Goal: Task Accomplishment & Management: Use online tool/utility

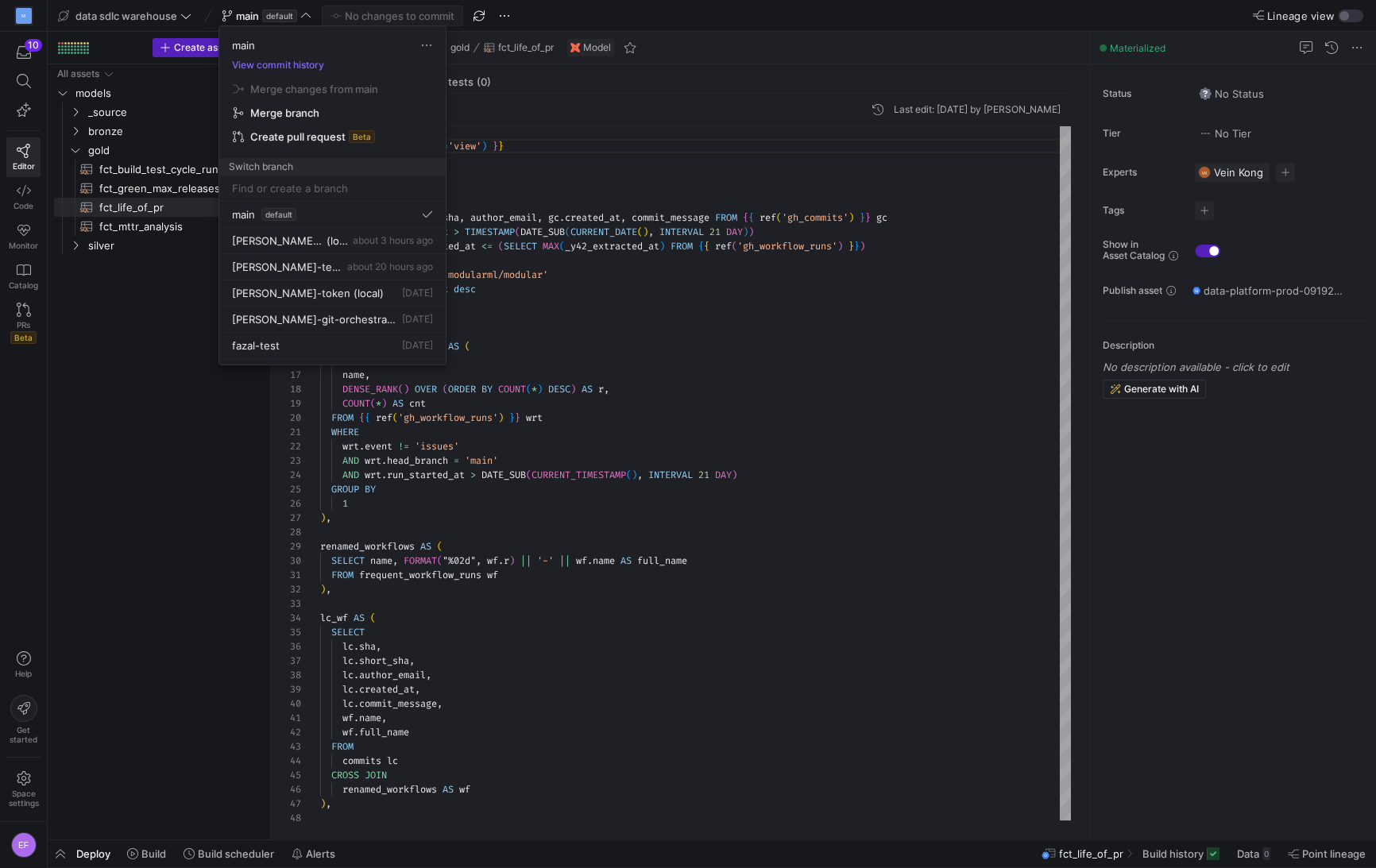
scroll to position [143, 0]
click at [568, 417] on div at bounding box center [688, 434] width 1376 height 868
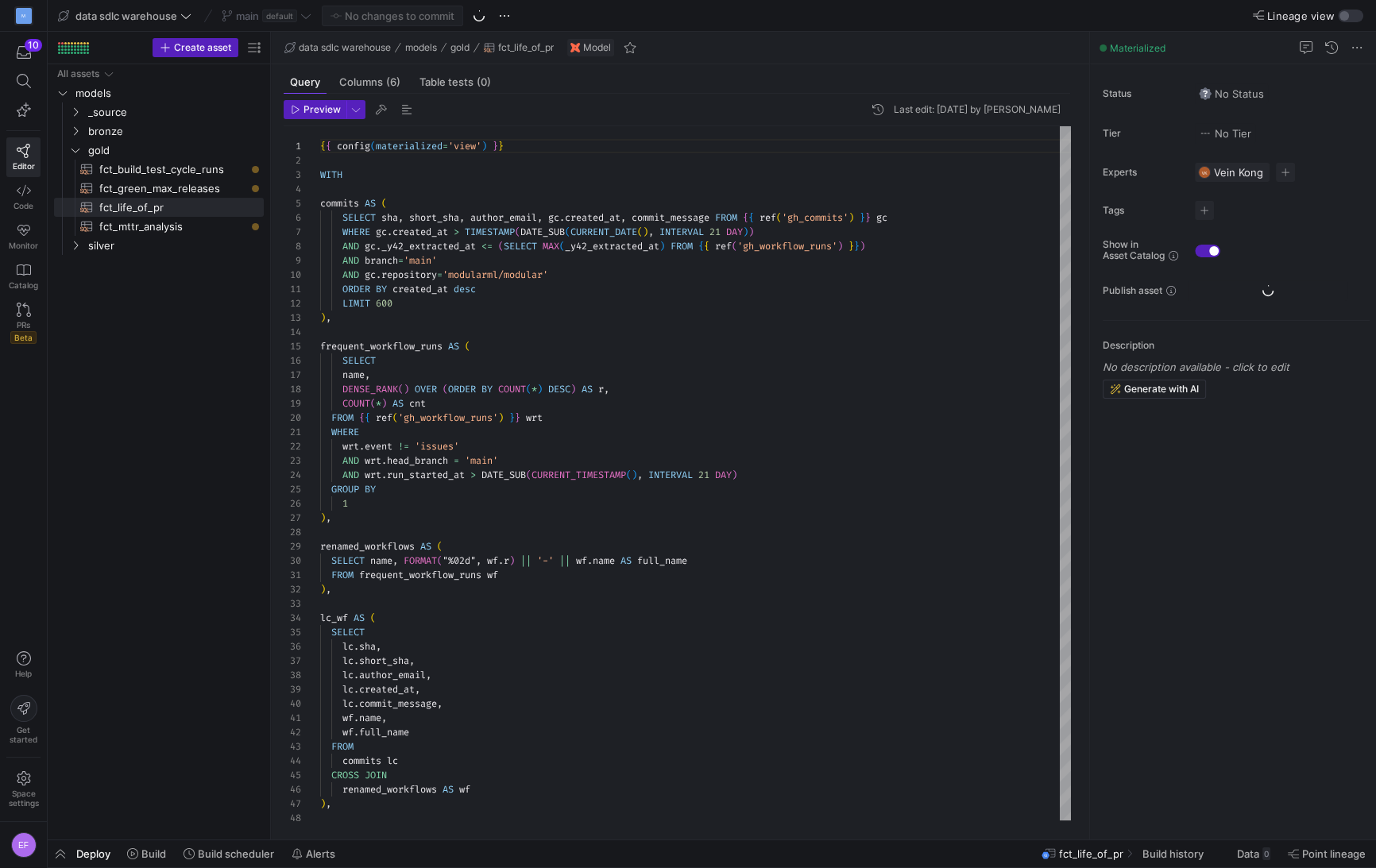
scroll to position [143, 0]
click at [1336, 91] on span "Pull" at bounding box center [1330, 90] width 17 height 13
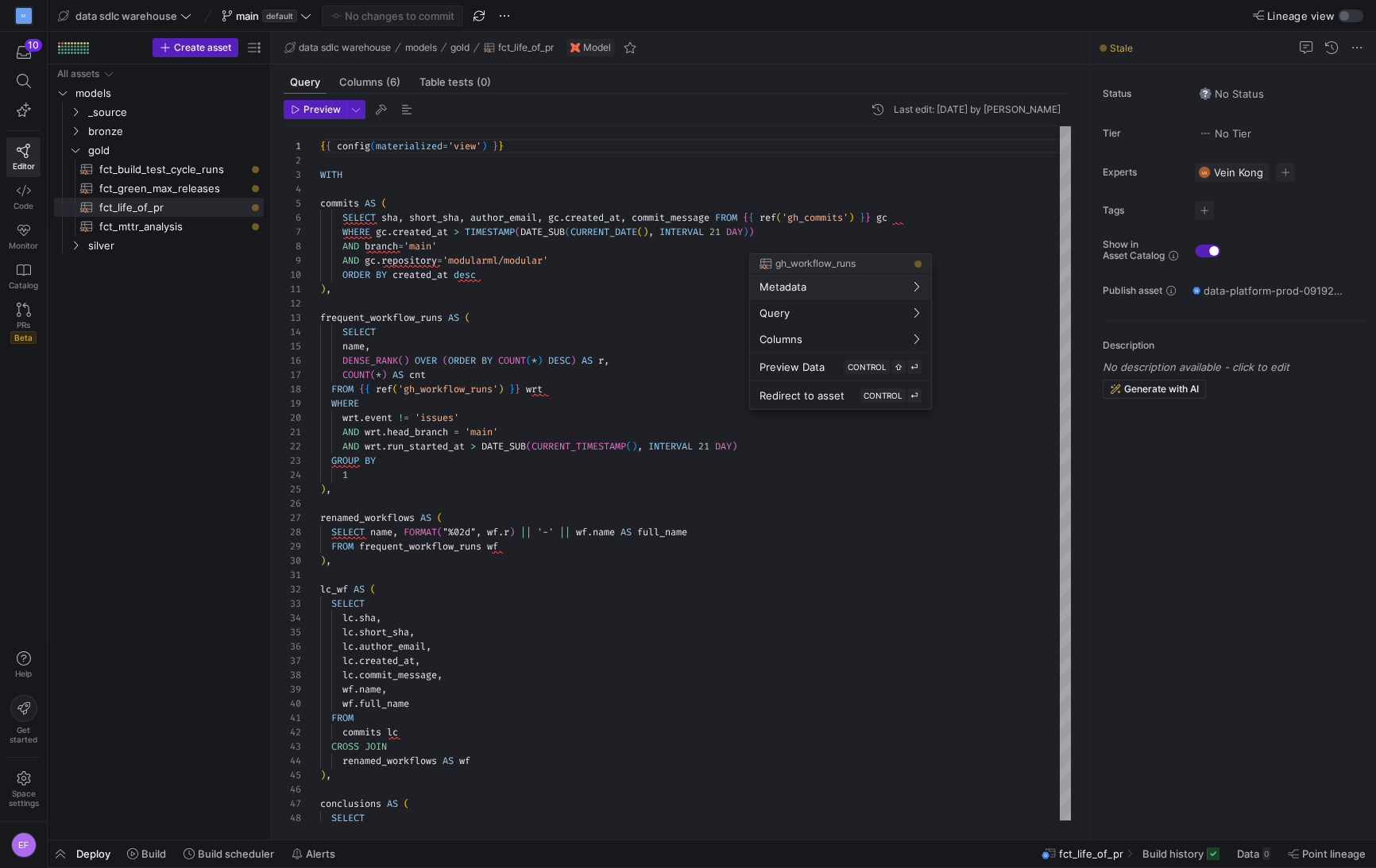
click at [65, 850] on div at bounding box center [688, 434] width 1376 height 868
click at [159, 854] on span "Build" at bounding box center [153, 853] width 25 height 13
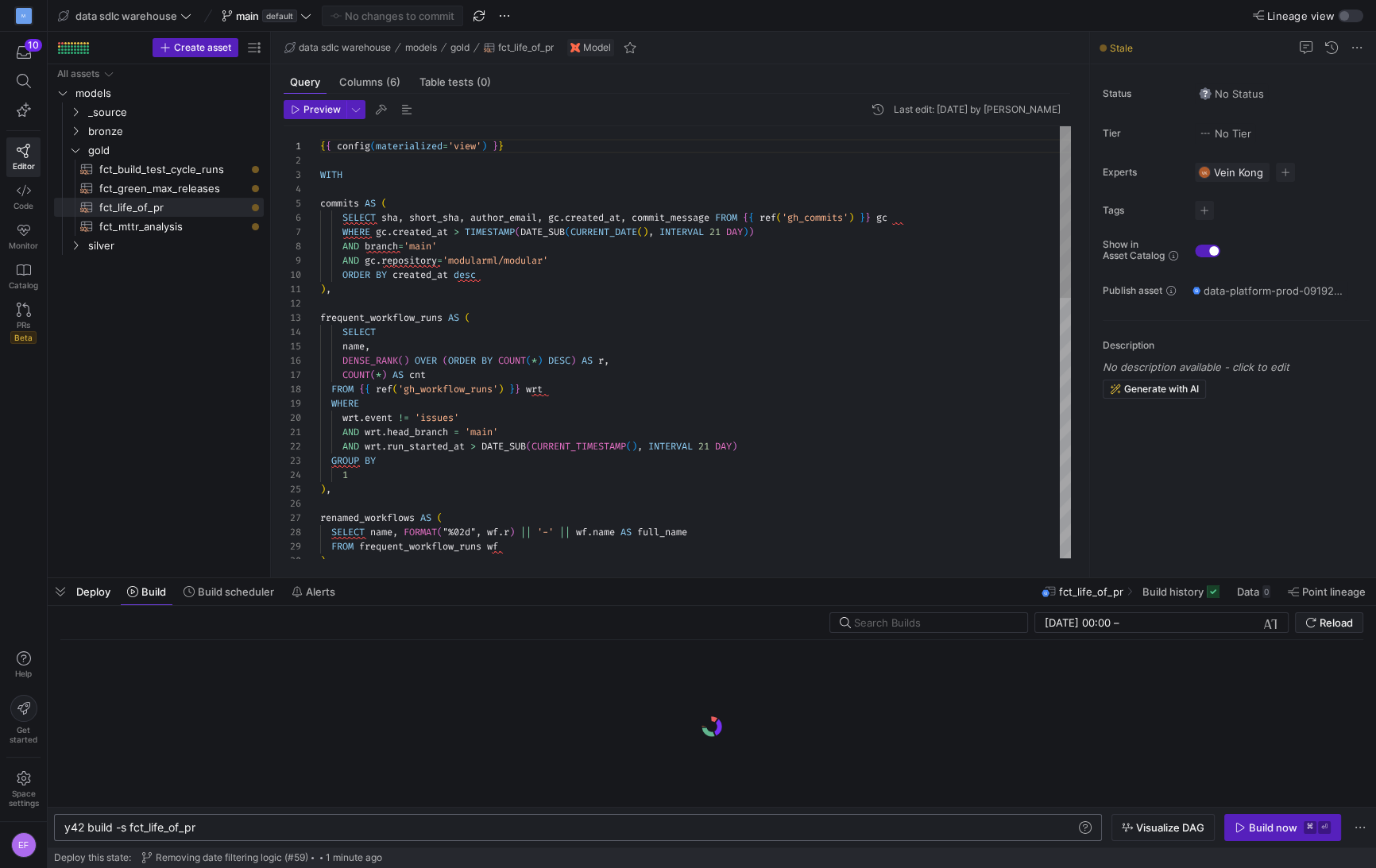
scroll to position [0, 131]
click at [1249, 822] on y42-orchestration-inline-build "y42 build -s fct_life_of_pr y42 build -s fct_life_of_pr Visualize DAG Build now…" at bounding box center [711, 827] width 1328 height 41
click at [1249, 823] on div "Build now" at bounding box center [1272, 827] width 48 height 13
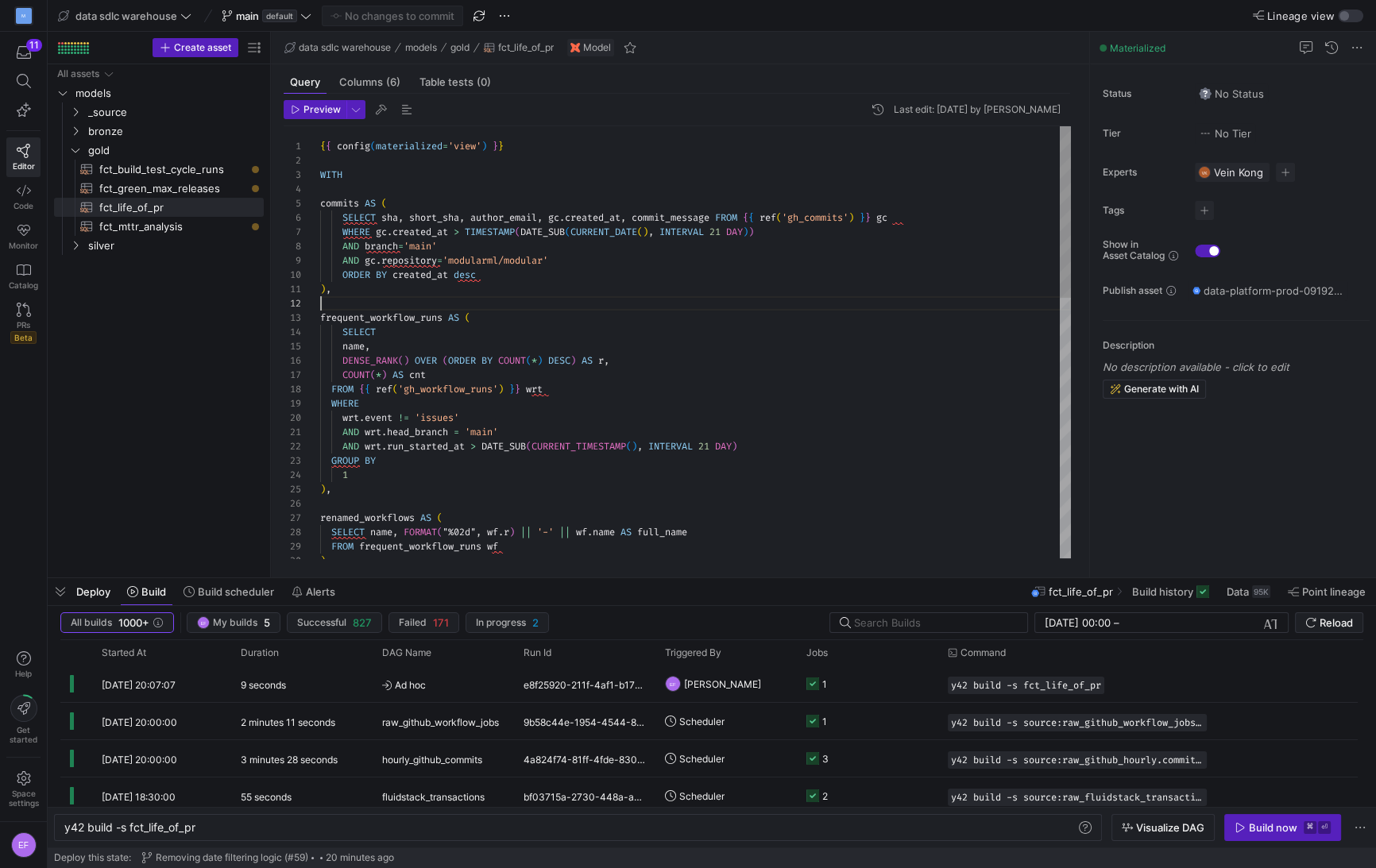
click at [393, 301] on div "{ { config ( materialized = 'view' ) } } WITH commits AS ( SELECT sha , short_s…" at bounding box center [694, 668] width 750 height 1085
click at [571, 407] on div "{ { config ( materialized = 'view' ) } } WITH commits AS ( SELECT sha , short_s…" at bounding box center [694, 668] width 750 height 1085
type textarea "AND wrt.head_branch = 'main' AND wrt.run_started_at > DATE_SUB(CURRENT_TIMESTAM…"
type textarea "as"
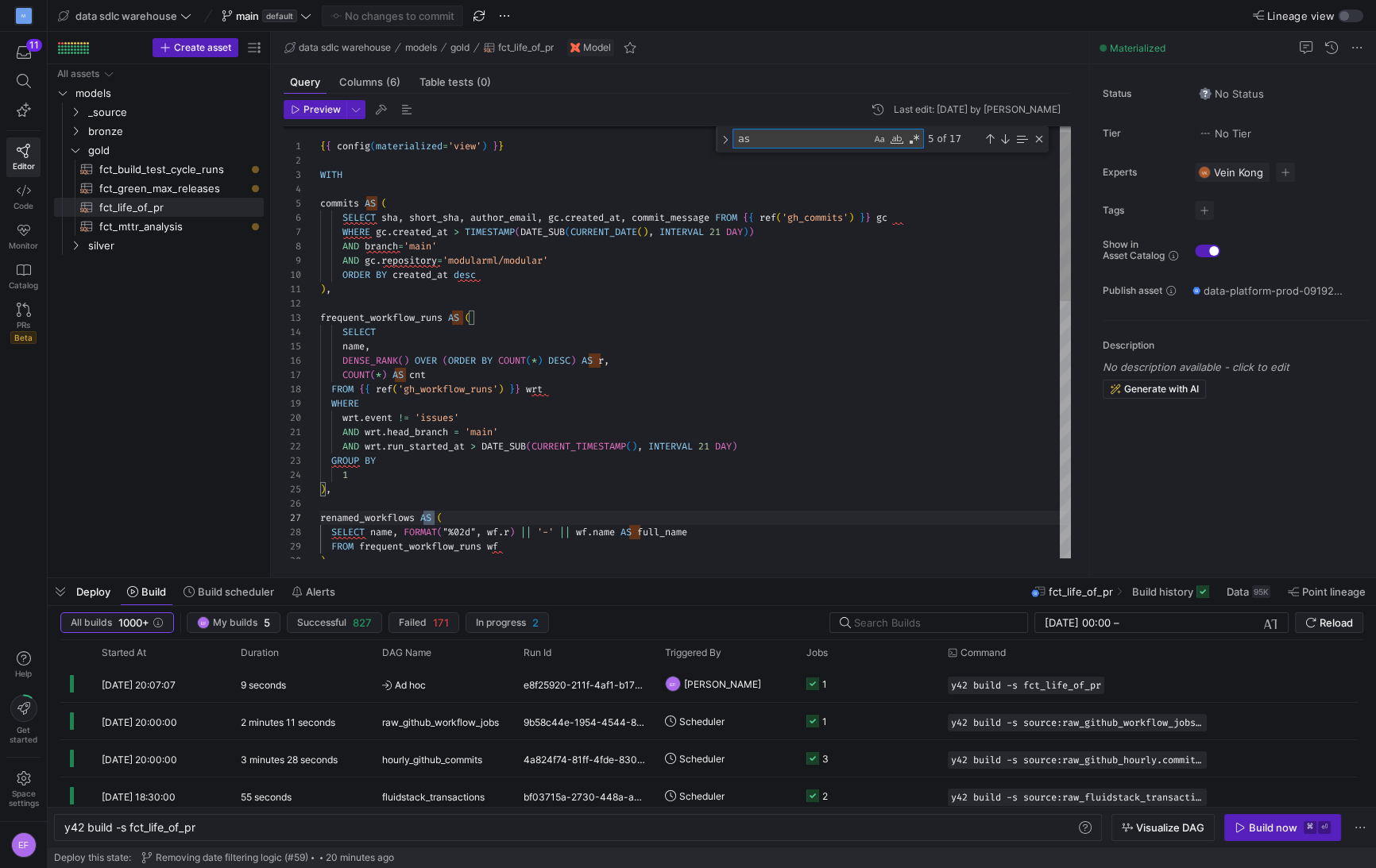
type textarea "lw.created_at AS commit_time_utc, lw.full_name AS workflow, REPLACE(lw.commit_m…"
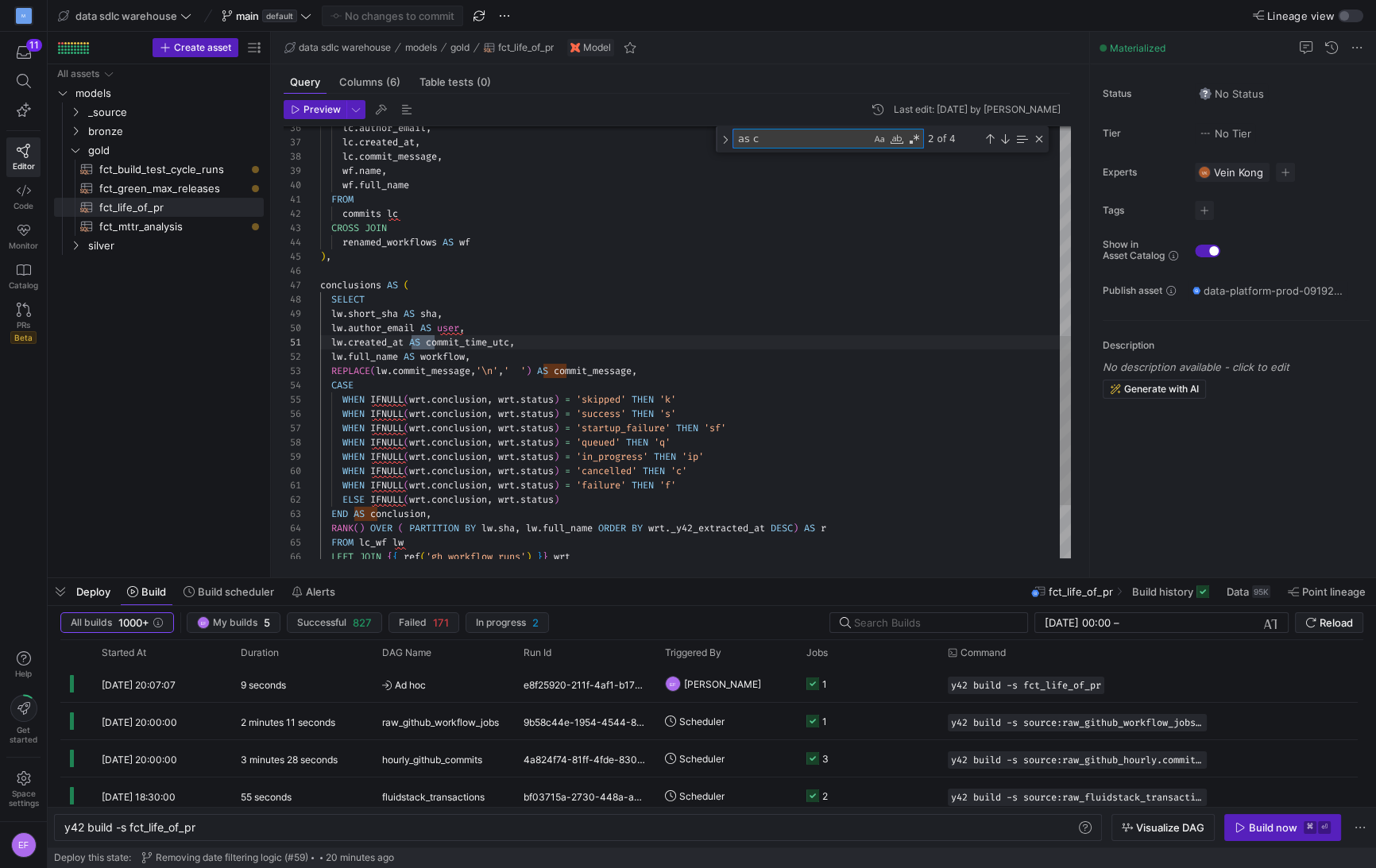
type textarea "as co"
type textarea "WHEN IFNULL(wrt.conclusion, wrt.status) = 'failure' THEN 'f' ELSE IFNULL(wrt.co…"
type textarea "as conclus"
click at [446, 399] on div "lc . author_email , lc . created_at , lc . commit_message , wf . name , wf . fu…" at bounding box center [694, 143] width 750 height 1098
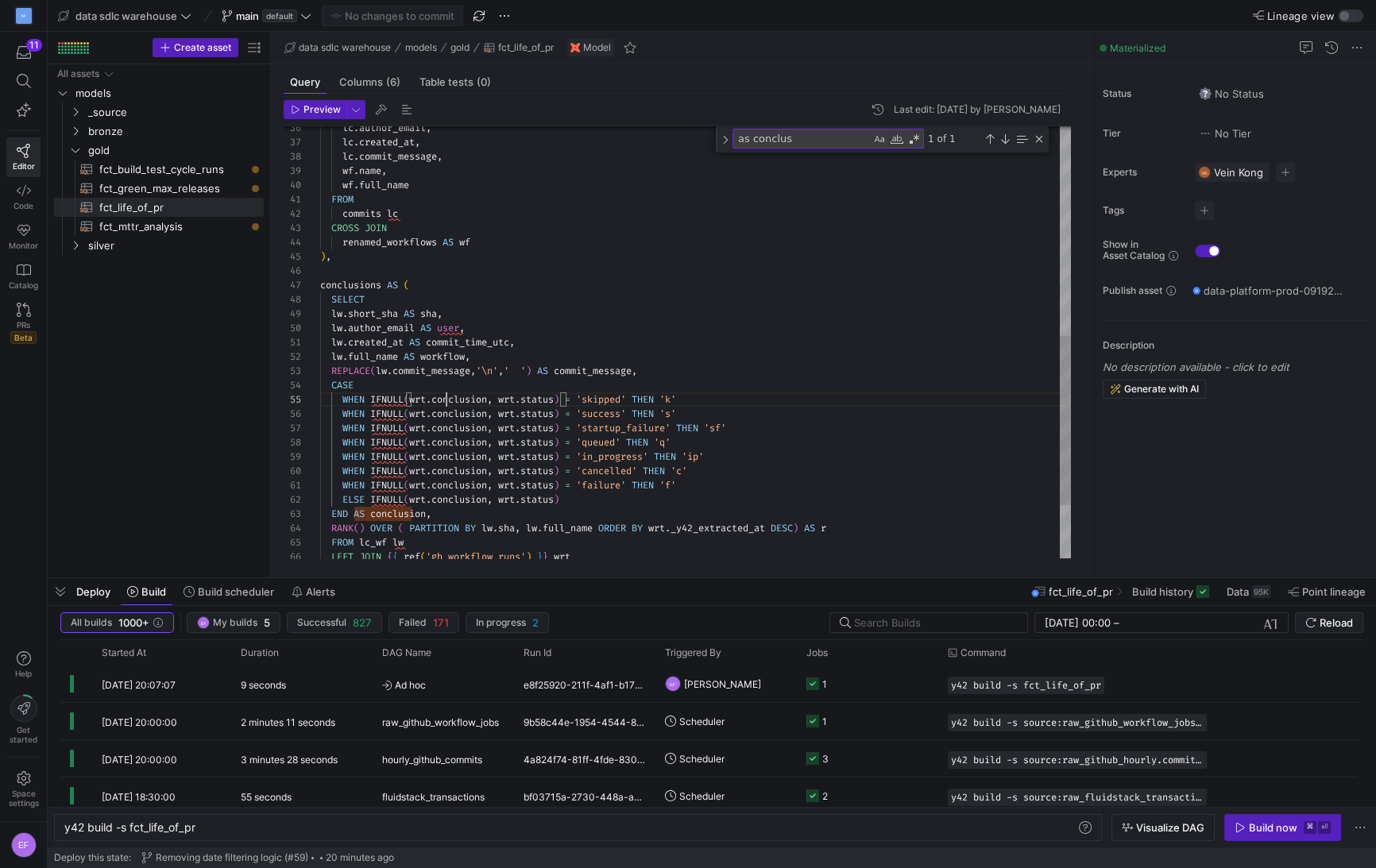
click at [446, 399] on div "lc . author_email , lc . created_at , lc . commit_message , wf . name , wf . fu…" at bounding box center [694, 143] width 750 height 1098
type textarea "{{ config(materialized='view') }} WITH commits AS ( SELECT sha, short_sha, auth…"
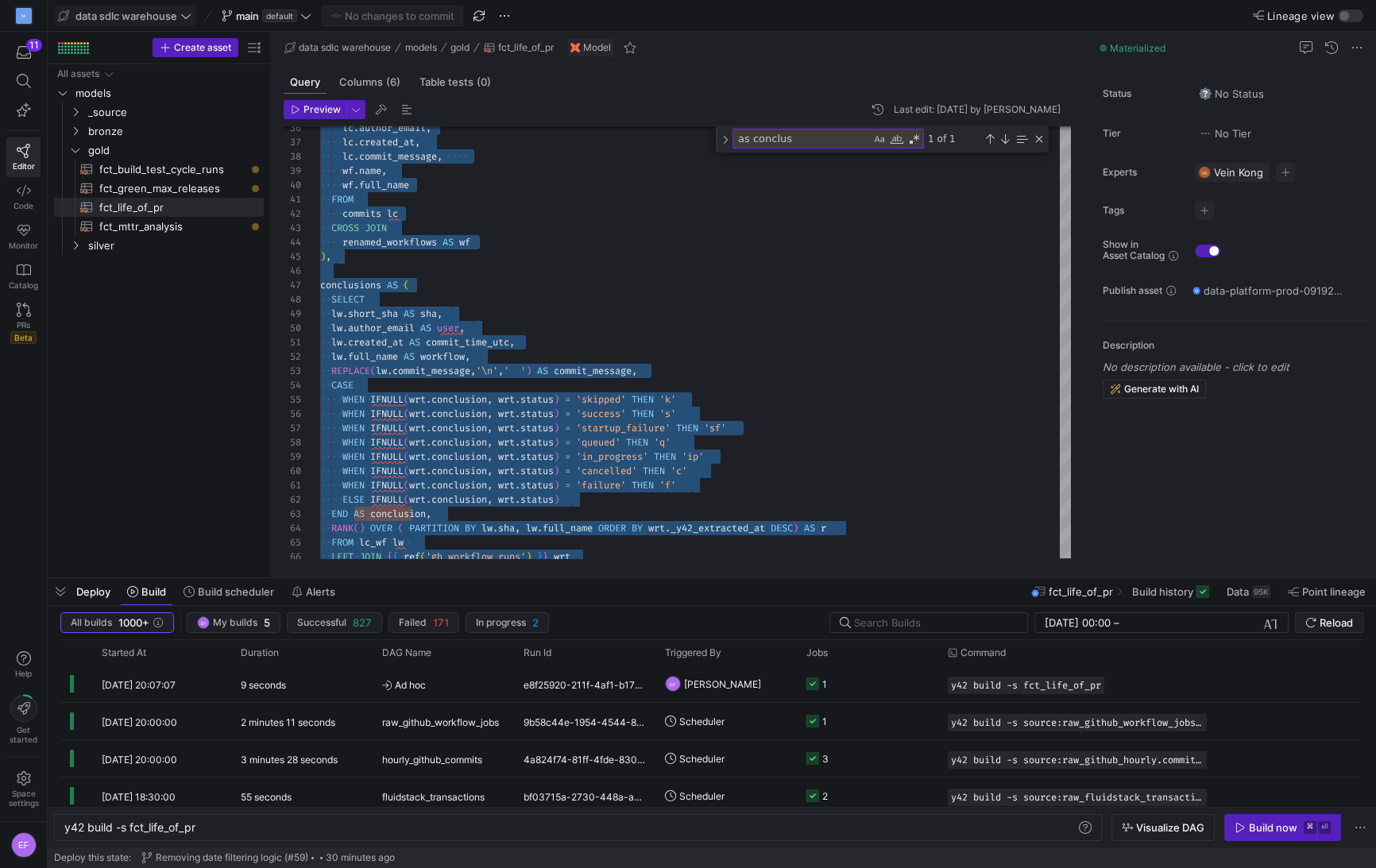
click at [173, 18] on span "data sdlc warehouse" at bounding box center [127, 16] width 102 height 13
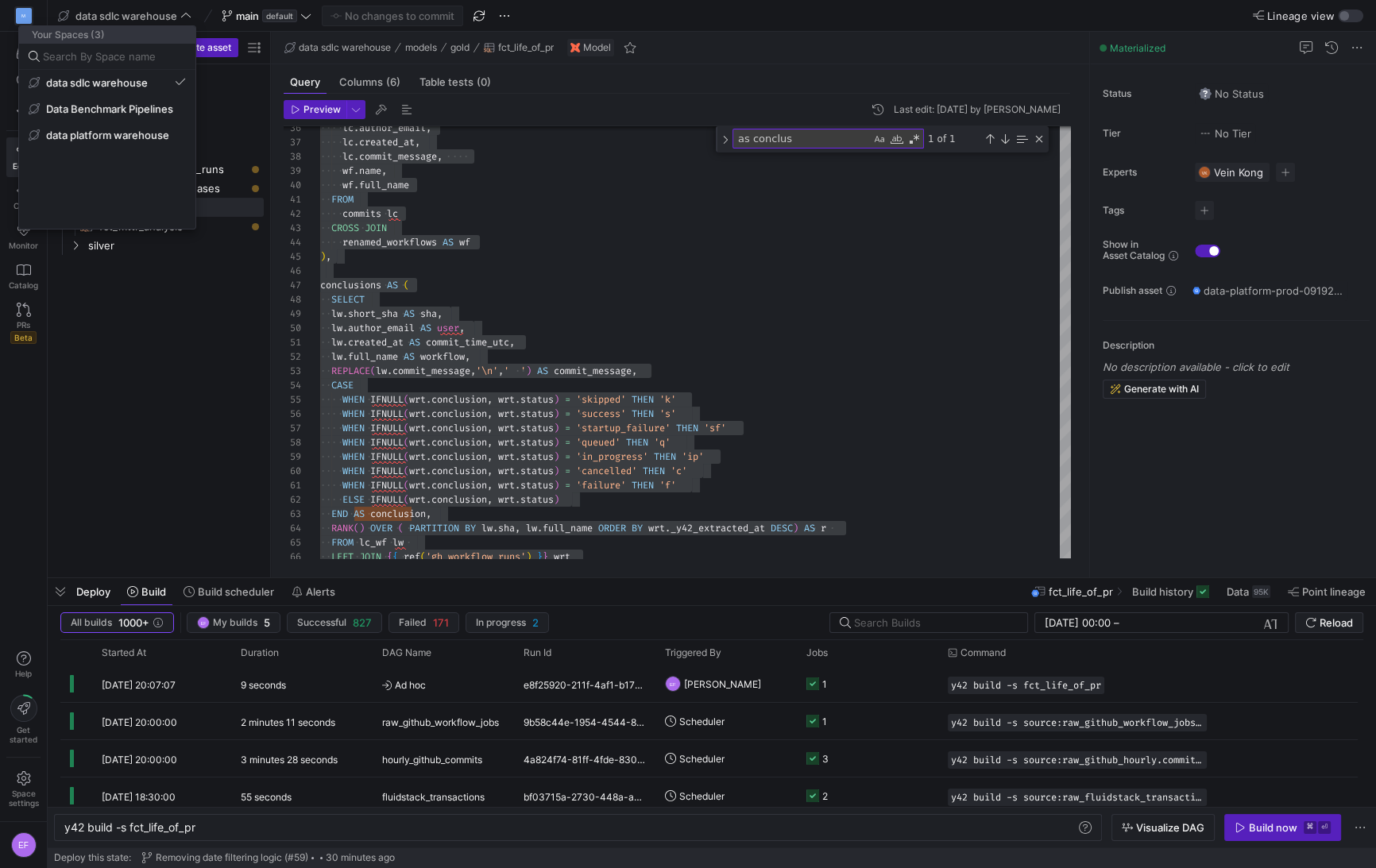
click at [177, 312] on div at bounding box center [688, 434] width 1376 height 868
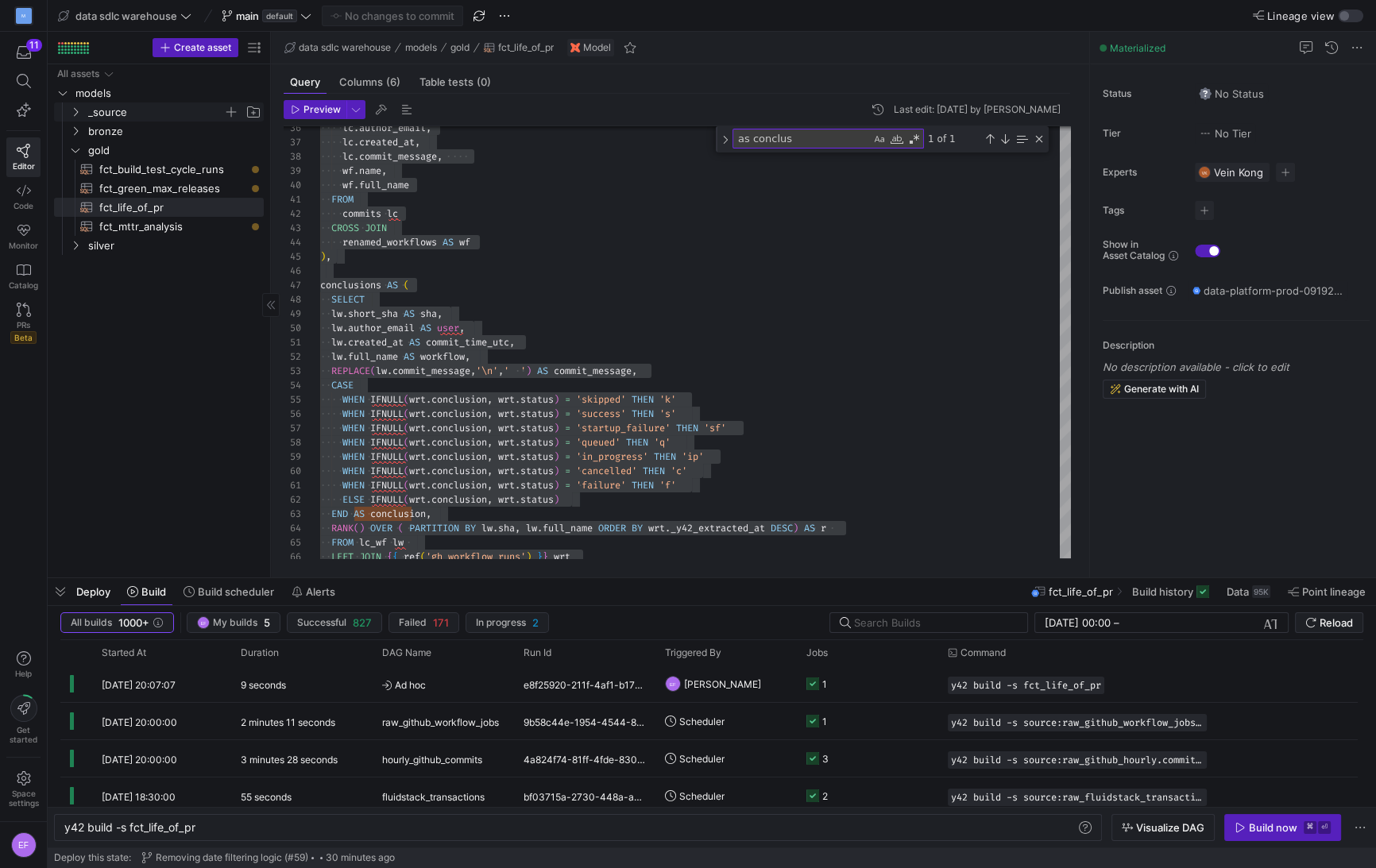
click at [74, 114] on icon "Press SPACE to select this row." at bounding box center [75, 112] width 11 height 10
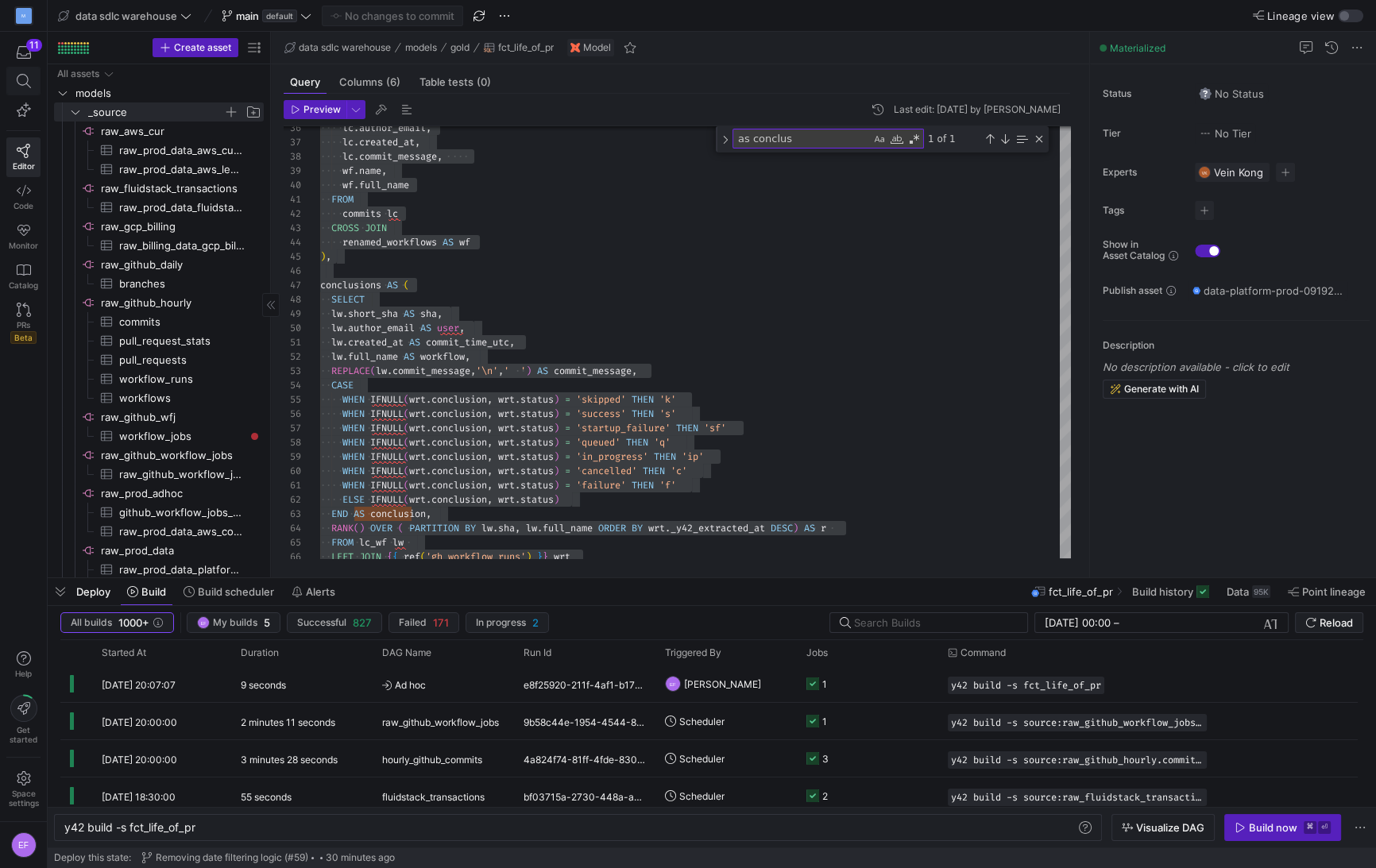
click at [33, 87] on span at bounding box center [24, 81] width 20 height 14
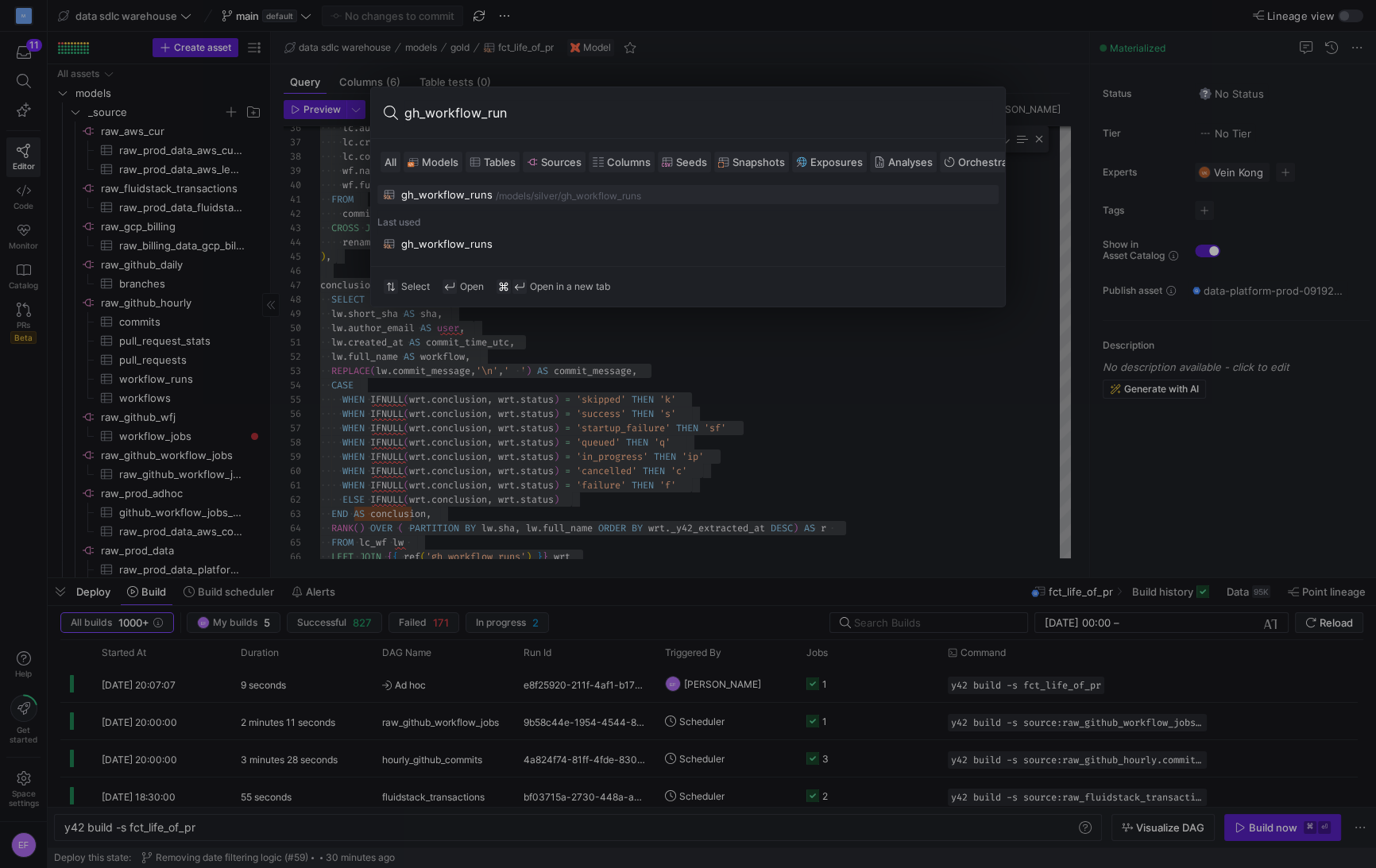
type input "gh_workflow_runs"
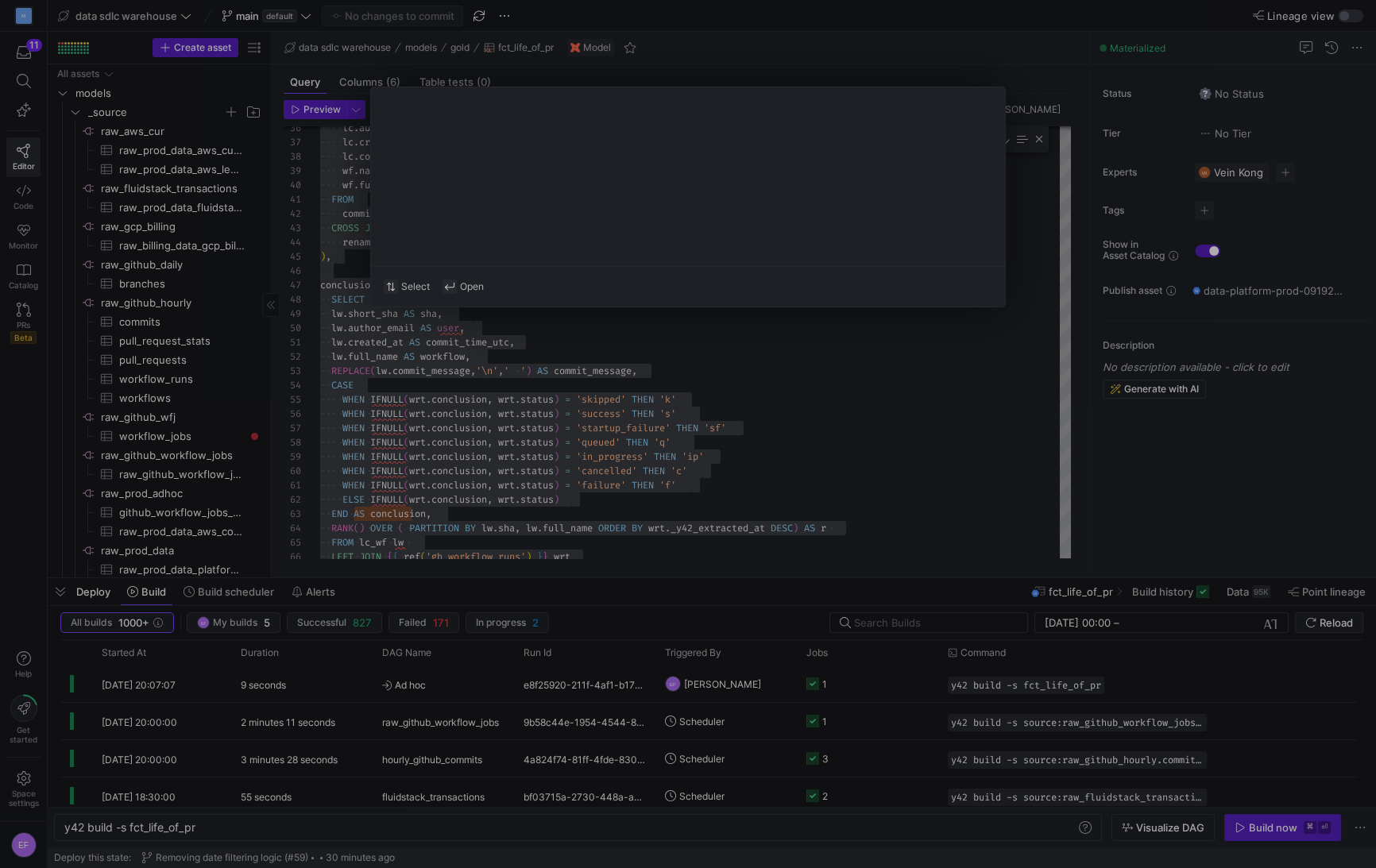
type textarea "WITH source AS ( SELECT * FROM {{ source('raw_github_hourly', 'workflow_runs') …"
type textarea "y42 build -s gh_workflow_runs"
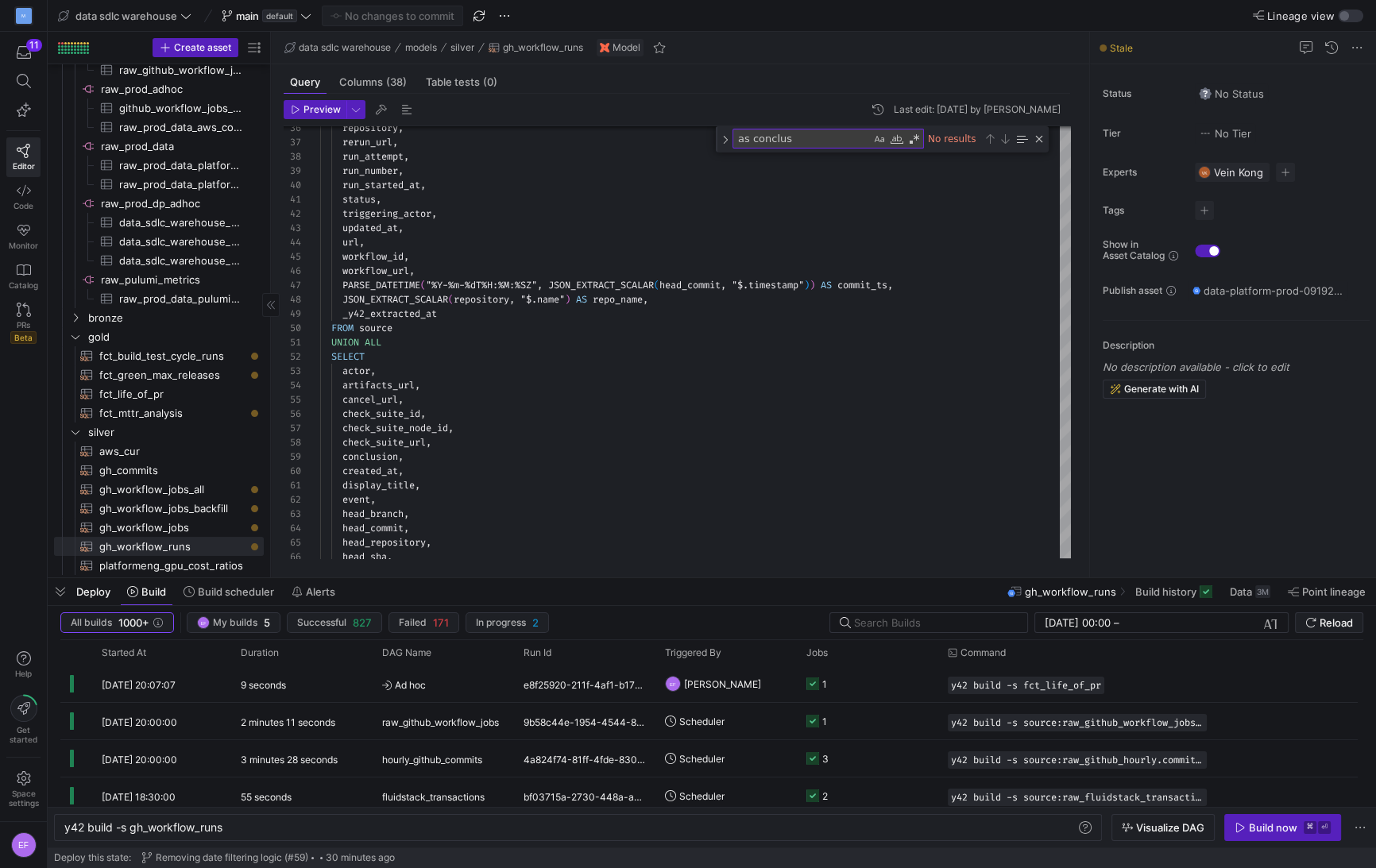
scroll to position [409, 0]
click at [1264, 830] on div "Build now" at bounding box center [1272, 827] width 48 height 13
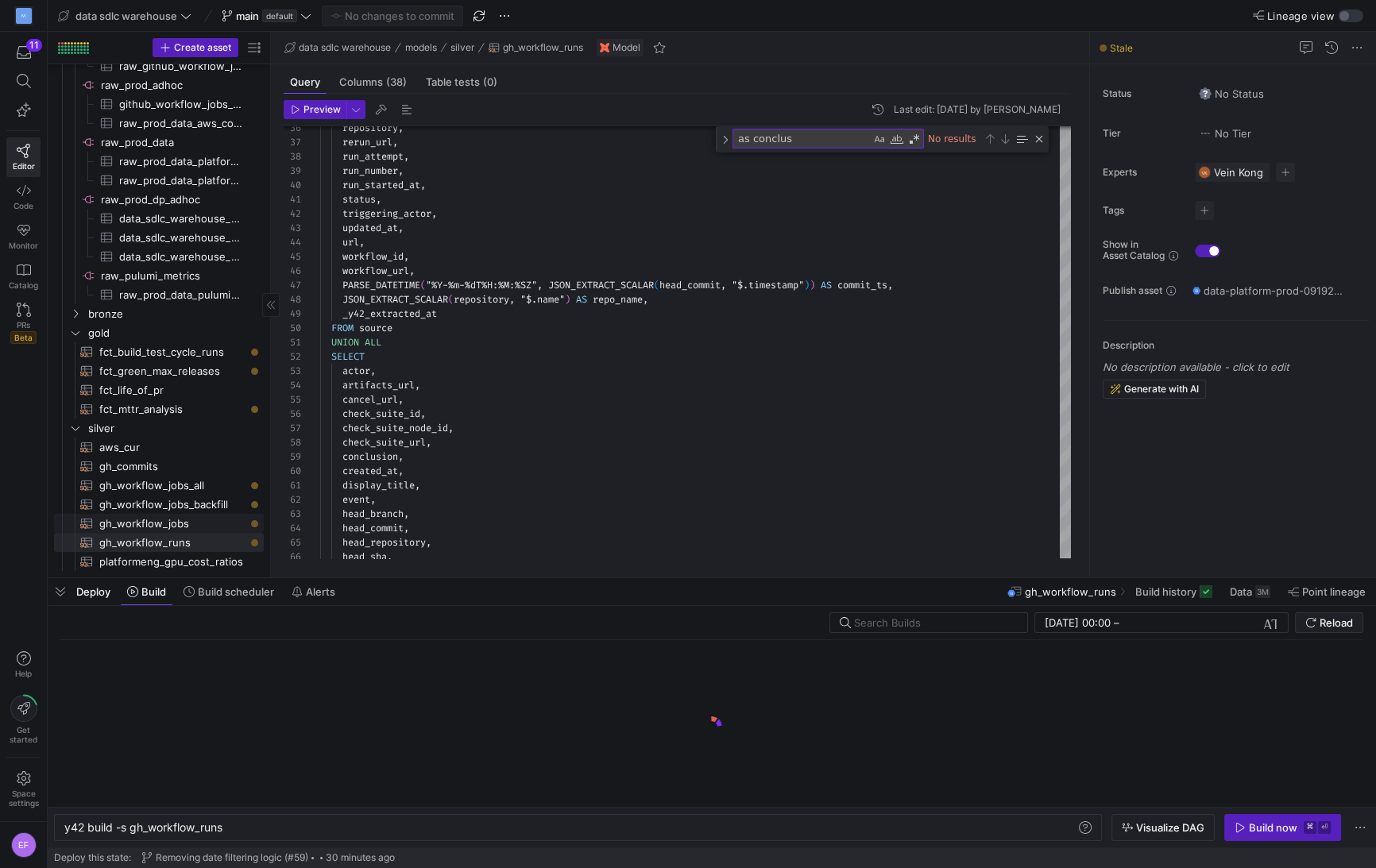
click at [145, 517] on span "gh_workflow_jobs​​​​​​​​​​" at bounding box center [172, 523] width 146 height 18
type textarea "WITH source AS ( SELECT *, ARRAY_TO_STRING( ARRAY( SELECT DISTINCT value FROM U…"
type textarea "y42 build -s gh_workflow_jobs"
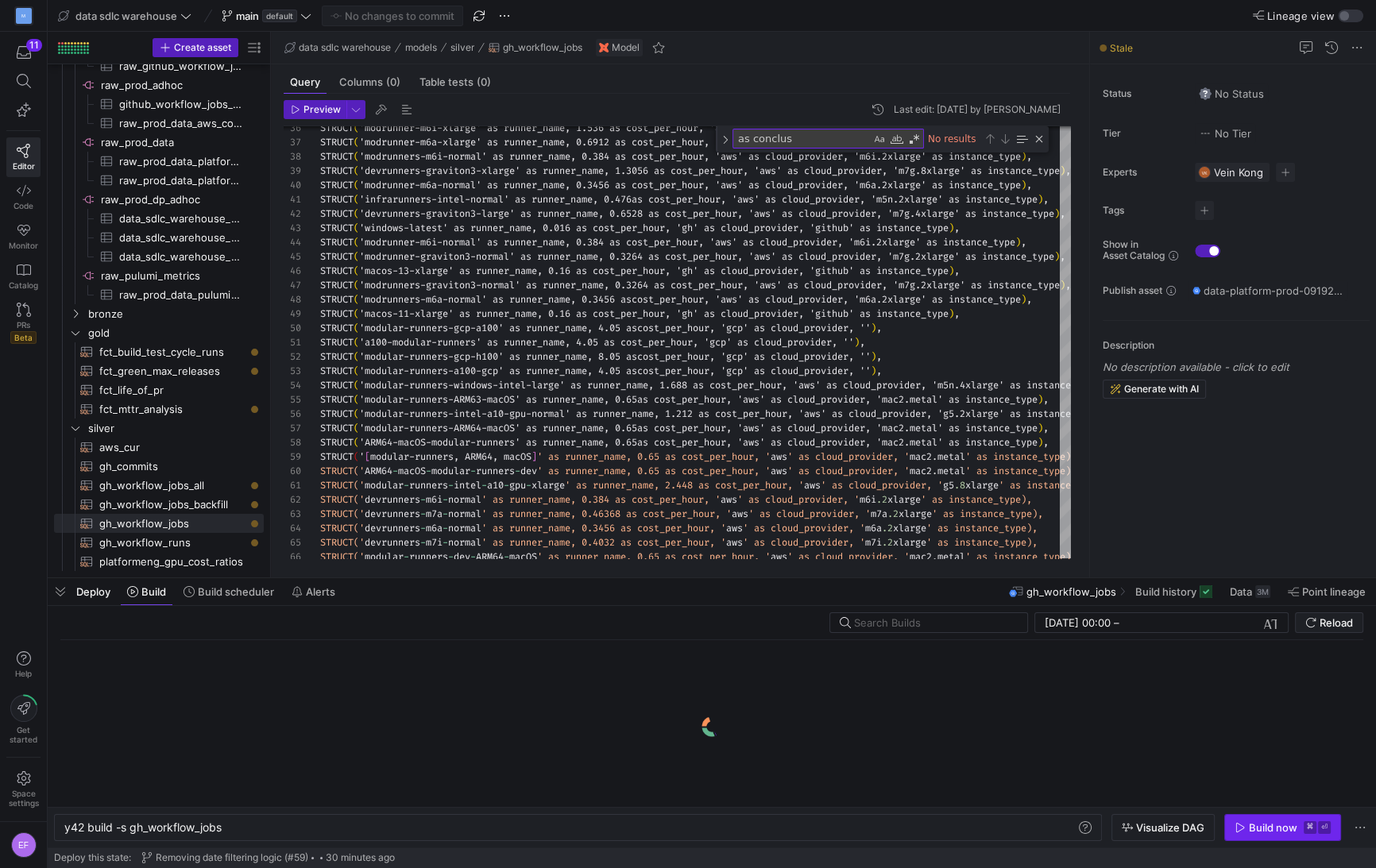
click at [1244, 822] on icon "button" at bounding box center [1239, 827] width 11 height 11
click at [202, 508] on span "gh_workflow_jobs_backfill​​​​​​​​​​" at bounding box center [172, 504] width 146 height 18
type textarea "{{ config(materialized='table') }} WITH source AS ( SELECT * FROM {{ source('ra…"
type textarea "y42 build -s gh_workflow_jobs_backfill"
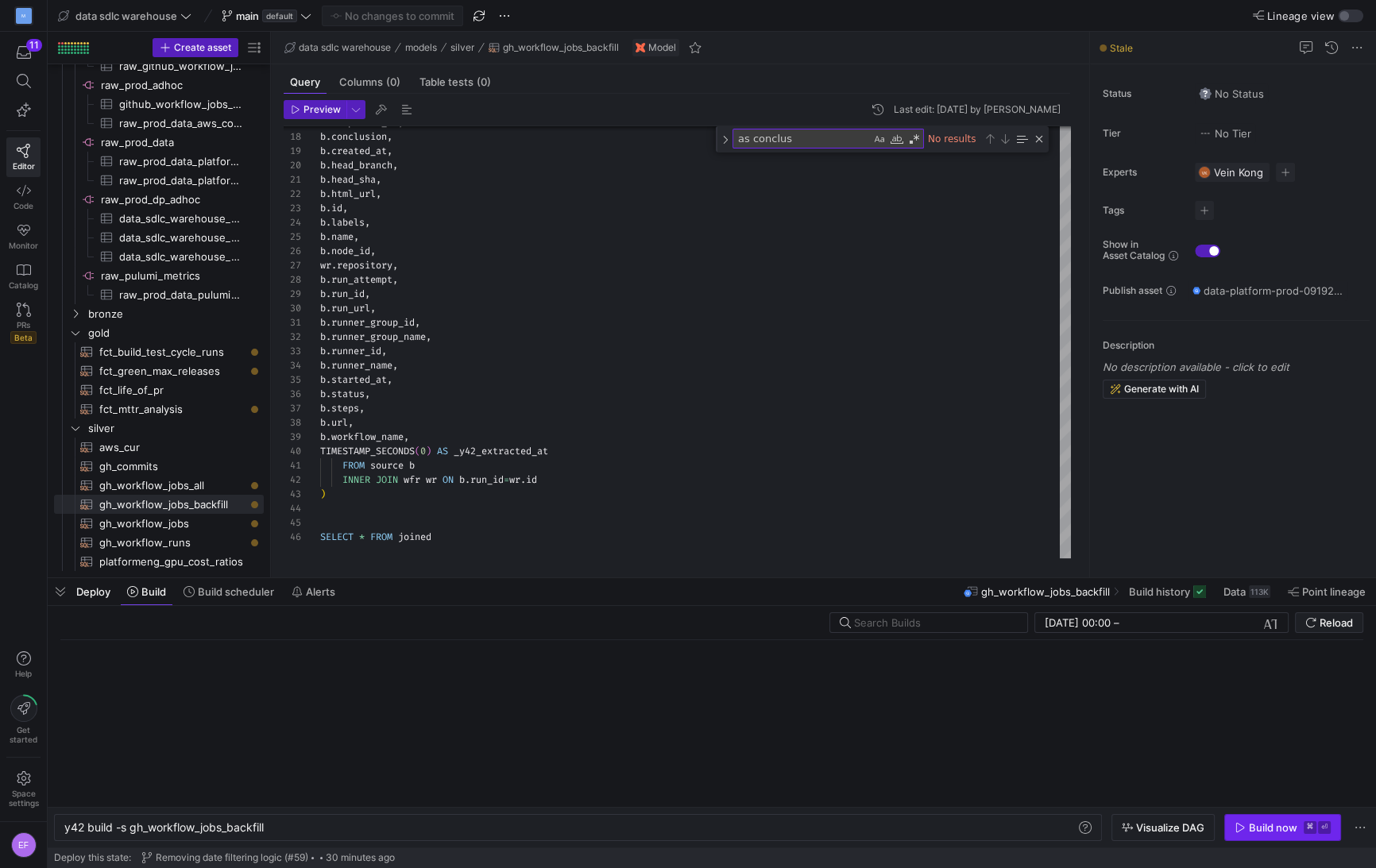
click at [1240, 830] on icon "button" at bounding box center [1239, 827] width 11 height 11
click at [184, 483] on span "gh_workflow_jobs_all​​​​​​​​​​" at bounding box center [172, 485] width 146 height 18
type textarea "WITH backfill AS ( SELECT * FROM {{ ref('gh_workflow_jobs_backfill') }} ), jobs…"
type textarea "y42 build -s gh_workflow_jobs_all"
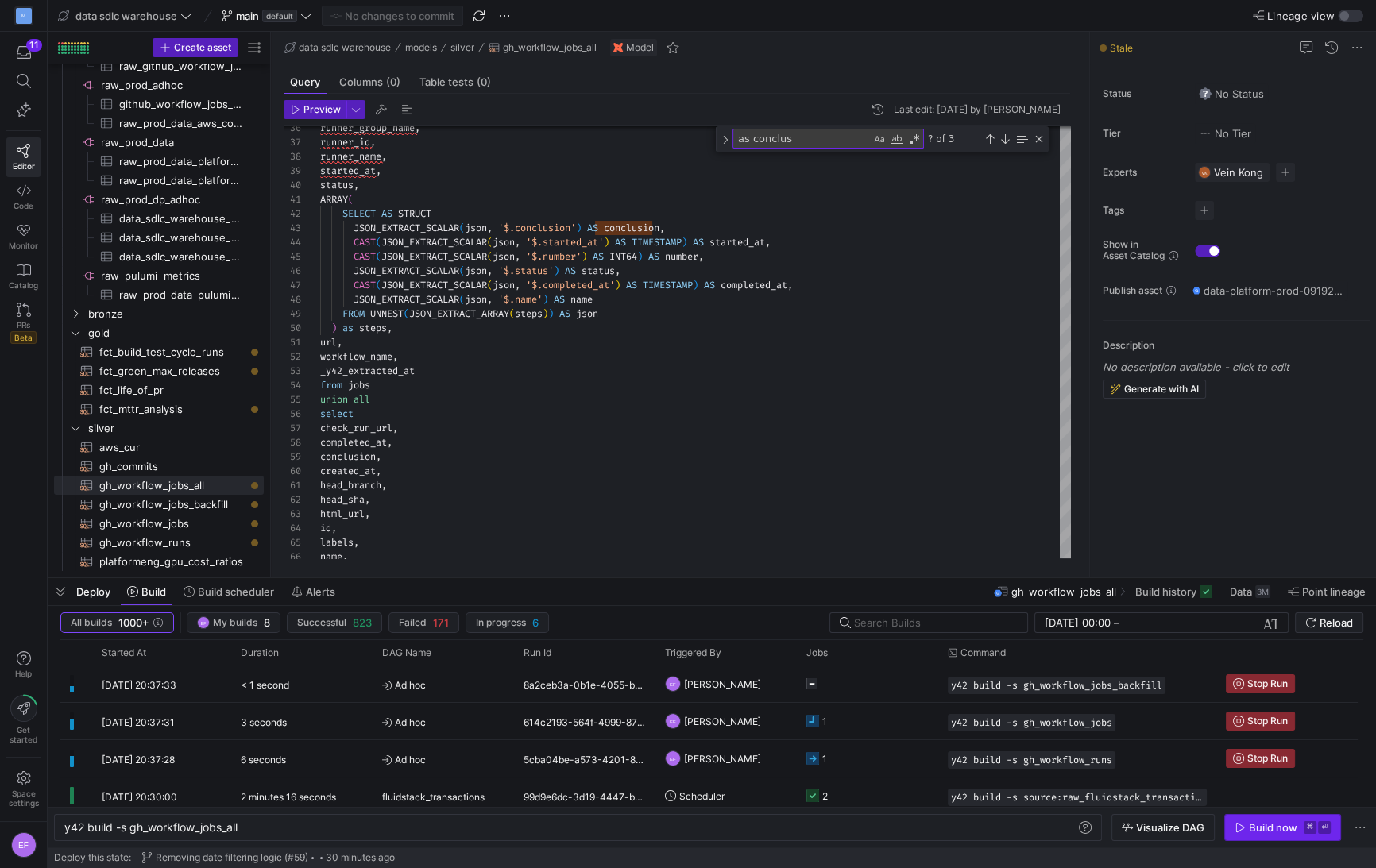
click at [1245, 827] on span "Build now ⌘ ⏎" at bounding box center [1282, 827] width 96 height 13
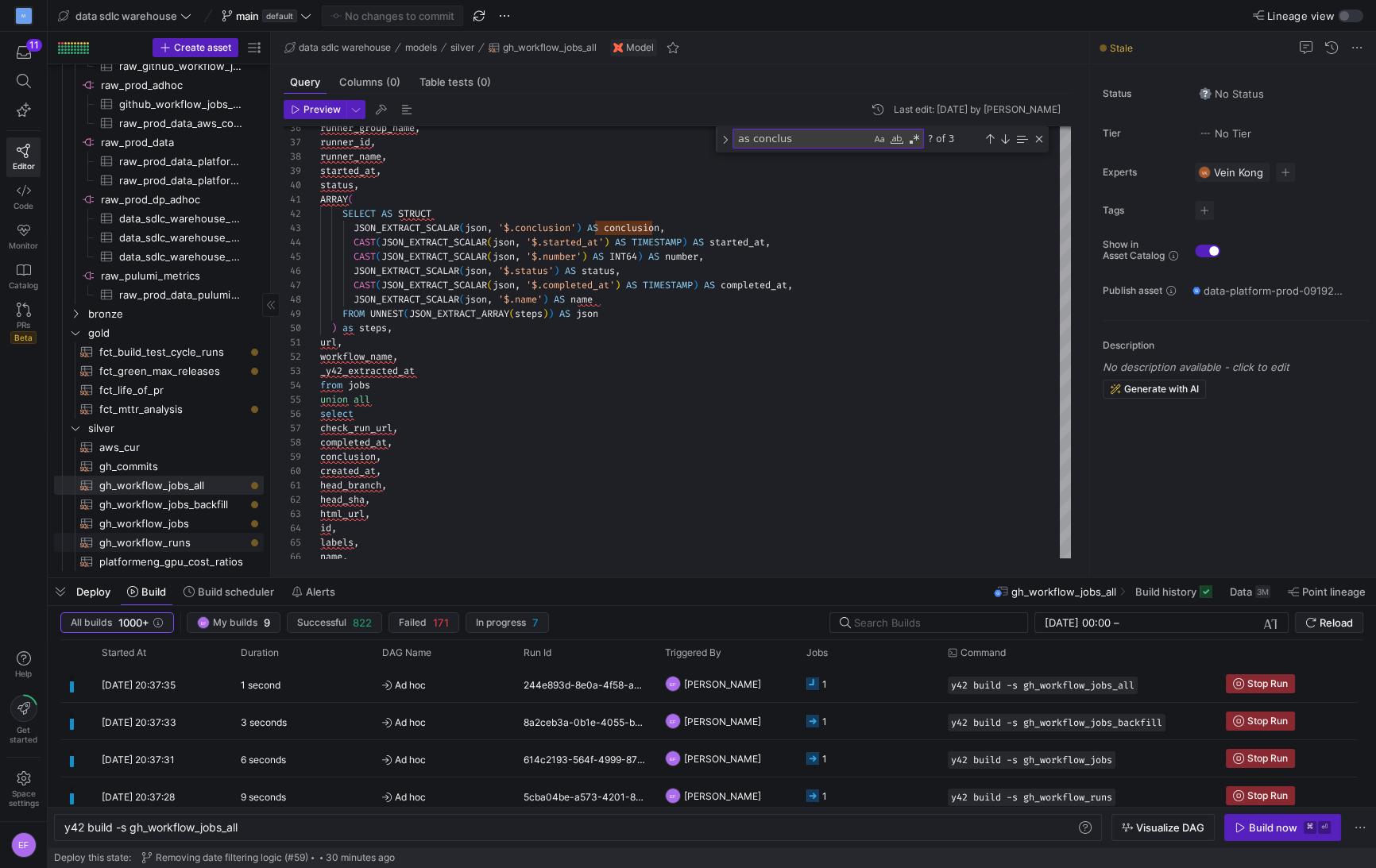
click at [223, 536] on span "gh_workflow_runs​​​​​​​​​​" at bounding box center [172, 542] width 146 height 18
type textarea "WITH source AS ( SELECT * FROM {{ source('raw_github_hourly', 'workflow_runs') …"
type textarea "y42 build -s gh_workflow_runs"
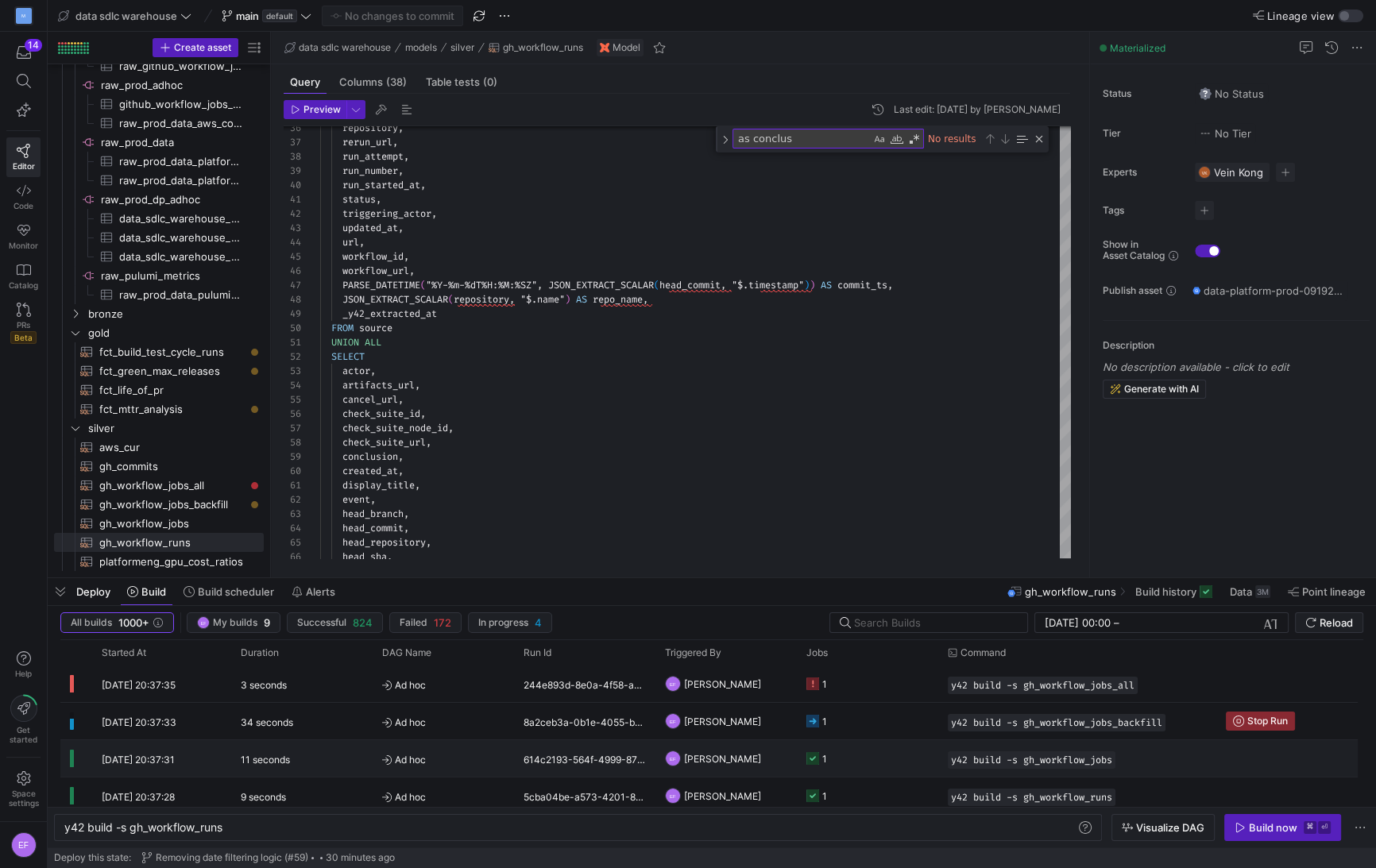
click at [876, 760] on y42-job-status-cell-renderer "1" at bounding box center [867, 758] width 122 height 35
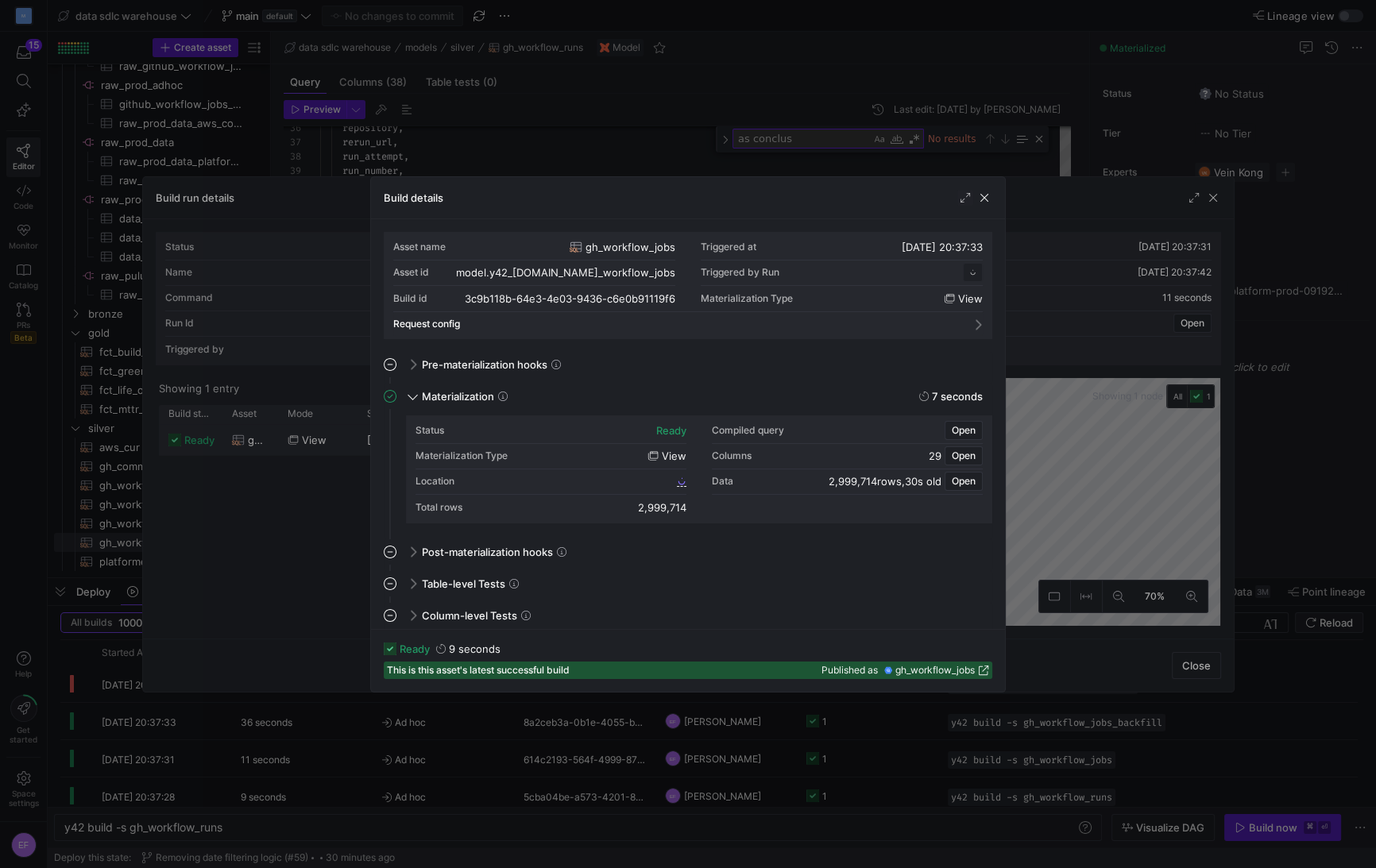
scroll to position [143, 0]
click at [981, 203] on span "button" at bounding box center [984, 198] width 16 height 16
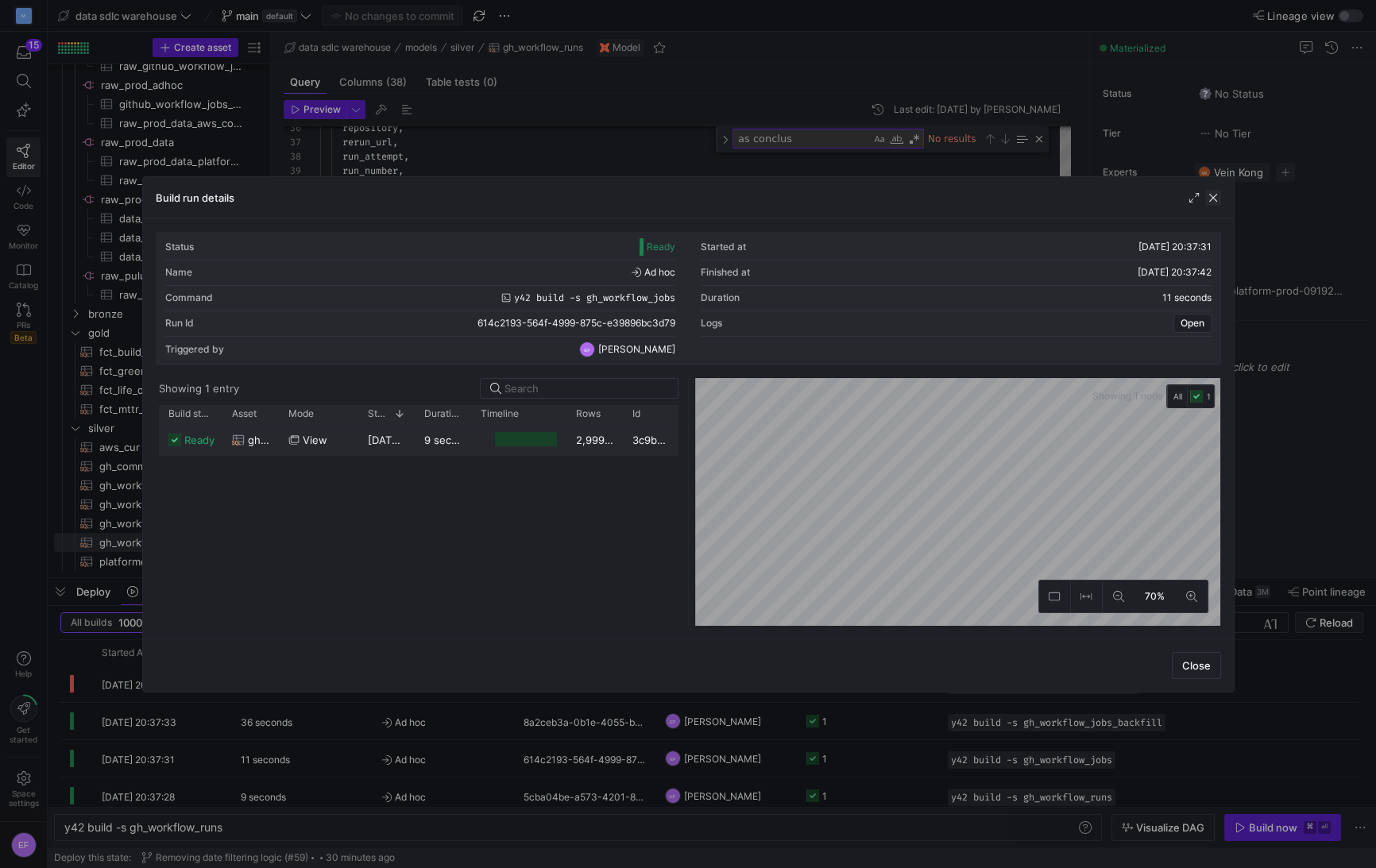
click at [1210, 198] on span "button" at bounding box center [1213, 198] width 16 height 16
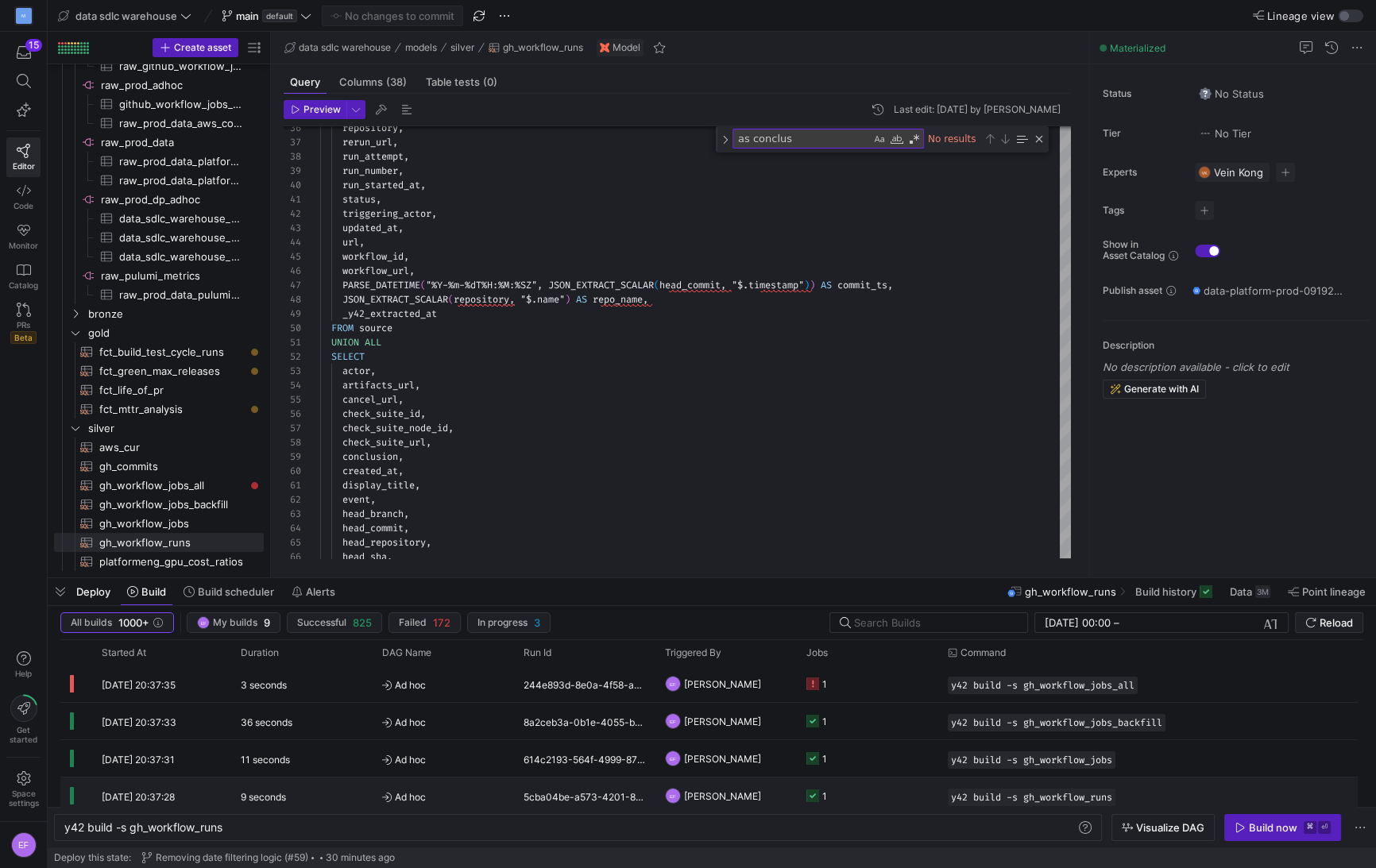
click at [1136, 795] on y42-orchestration-run-configuration-details "y42 build -s gh_workflow_runs" at bounding box center [1076, 796] width 259 height 17
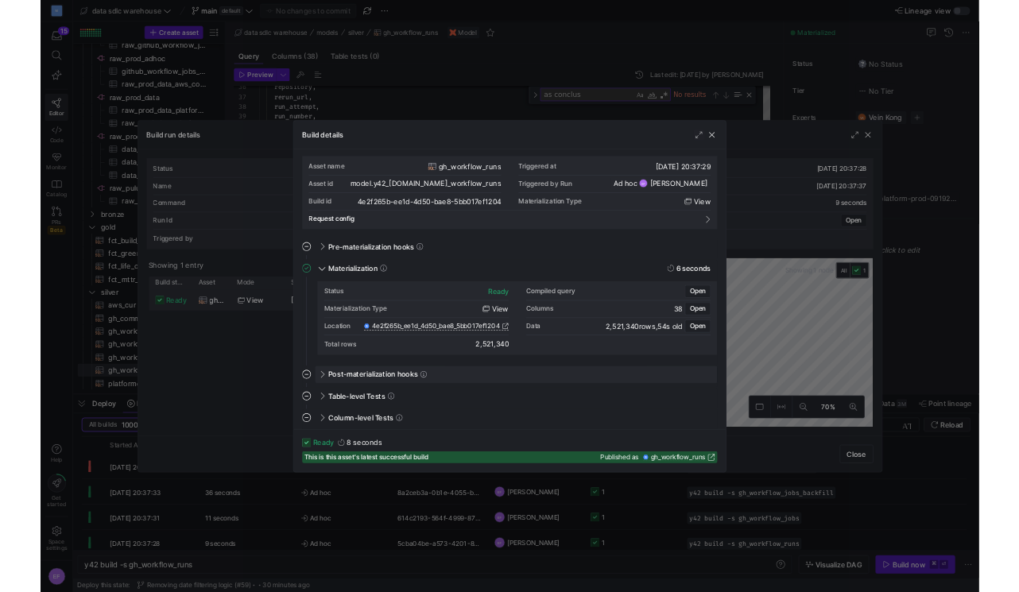
scroll to position [5, 0]
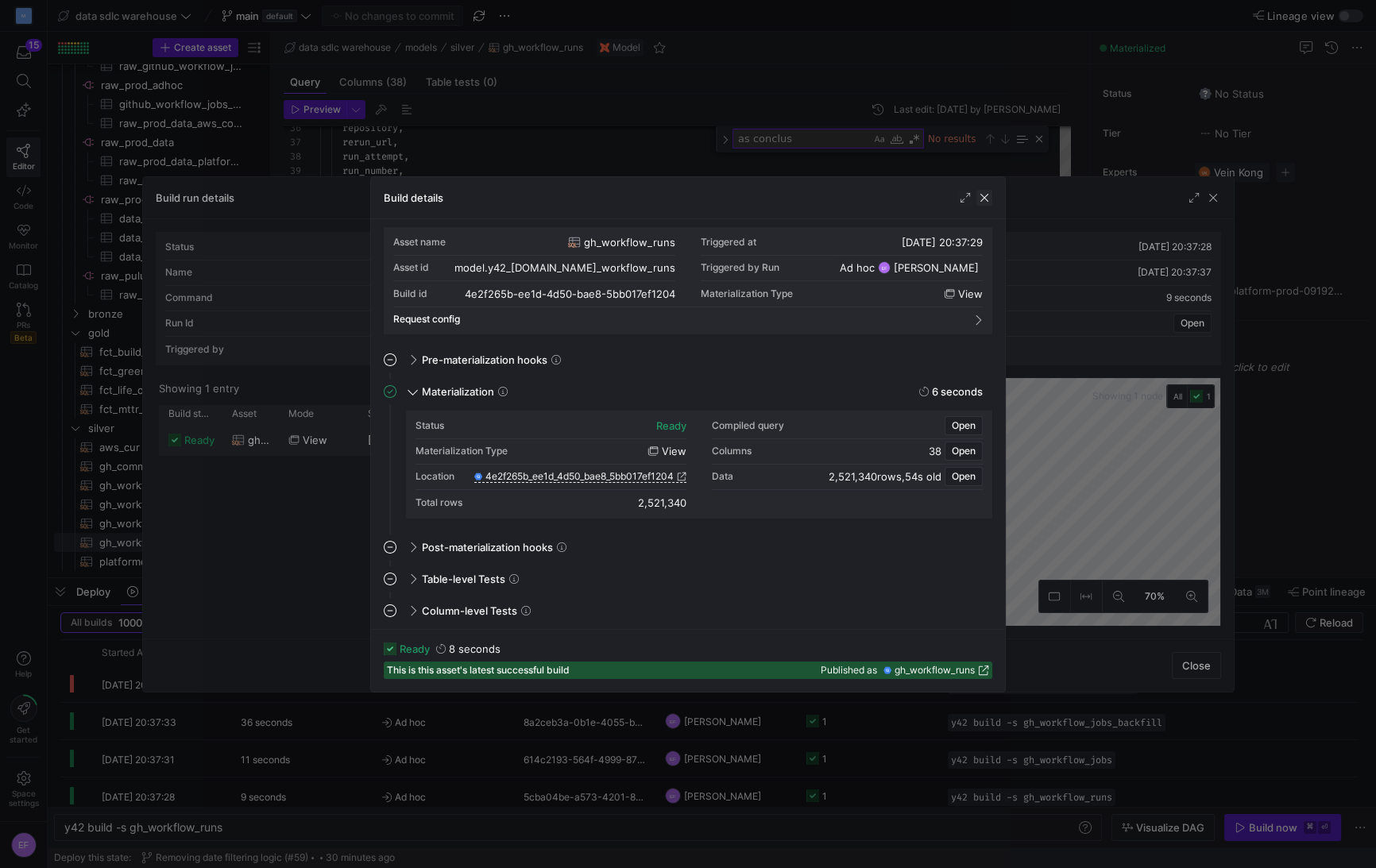
click at [985, 197] on span "button" at bounding box center [984, 198] width 16 height 16
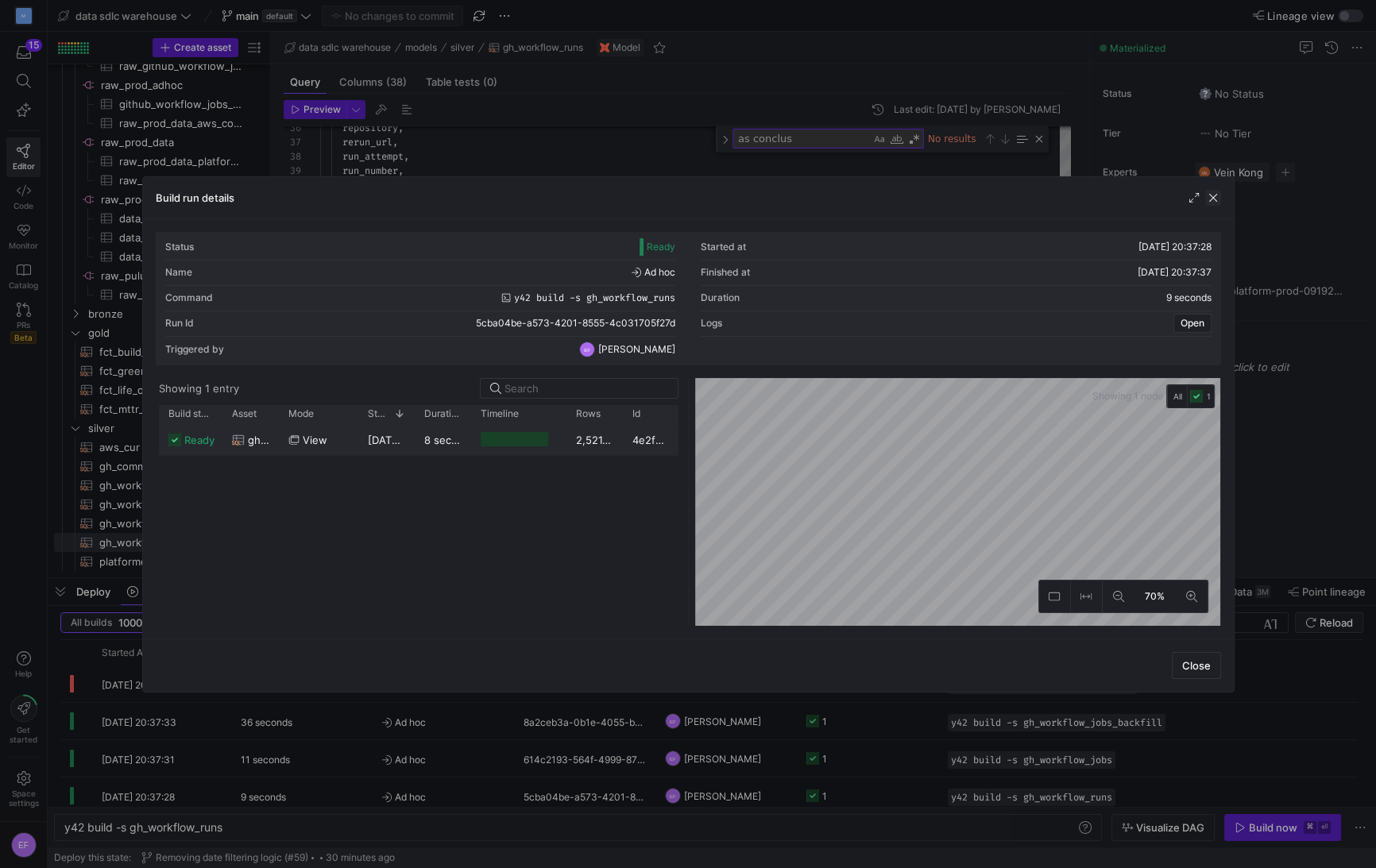
click at [1213, 196] on span "button" at bounding box center [1213, 198] width 16 height 16
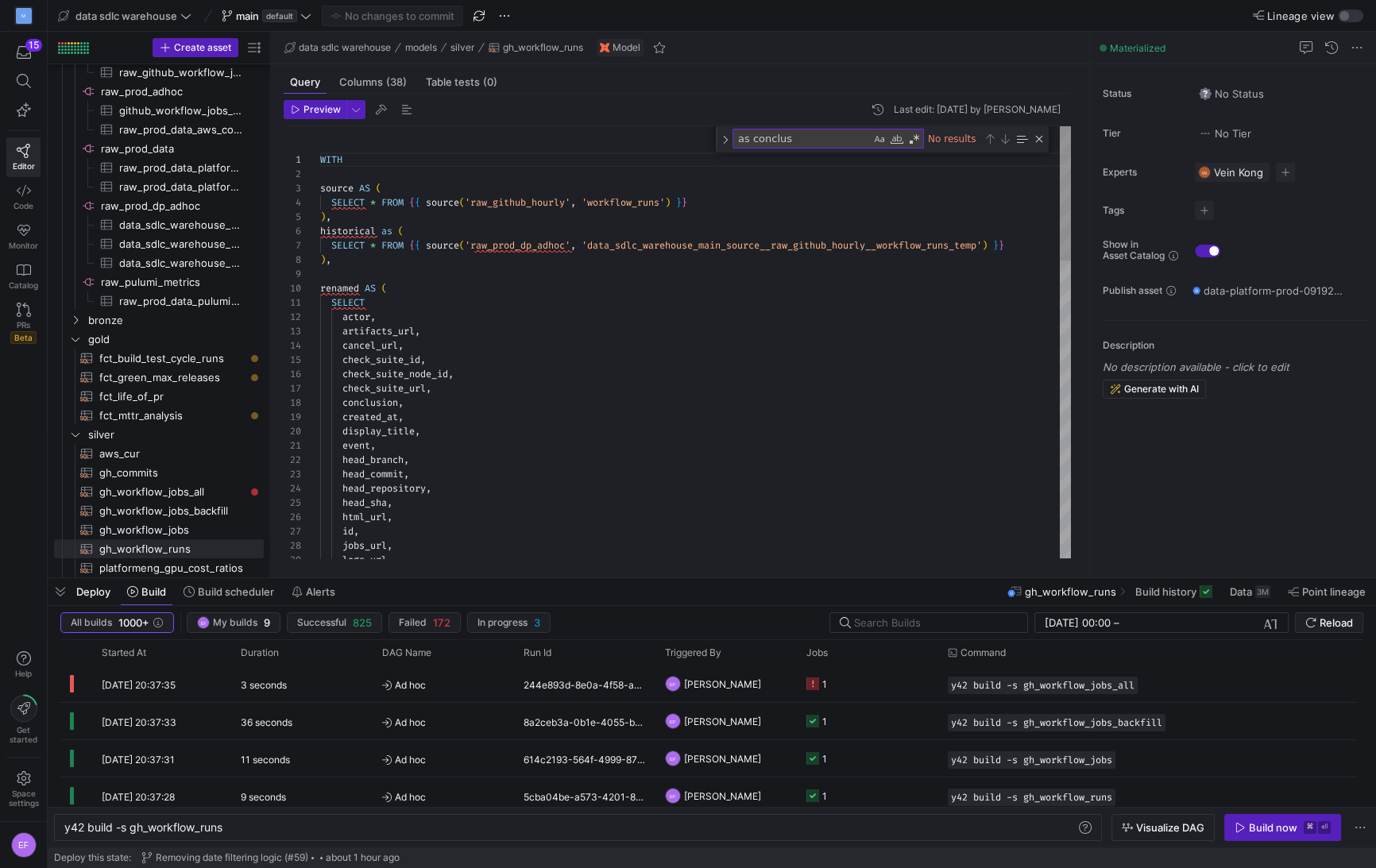
scroll to position [143, 0]
drag, startPoint x: 688, startPoint y: 119, endPoint x: 645, endPoint y: 108, distance: 44.4
click at [645, 108] on y42-sql-queryable-editor "Preview Last edit: Friday 24 May 2024 by Vein Kong 18 19 20 21 22 23 24 25 26 2…" at bounding box center [677, 329] width 786 height 458
